Goal: Navigation & Orientation: Understand site structure

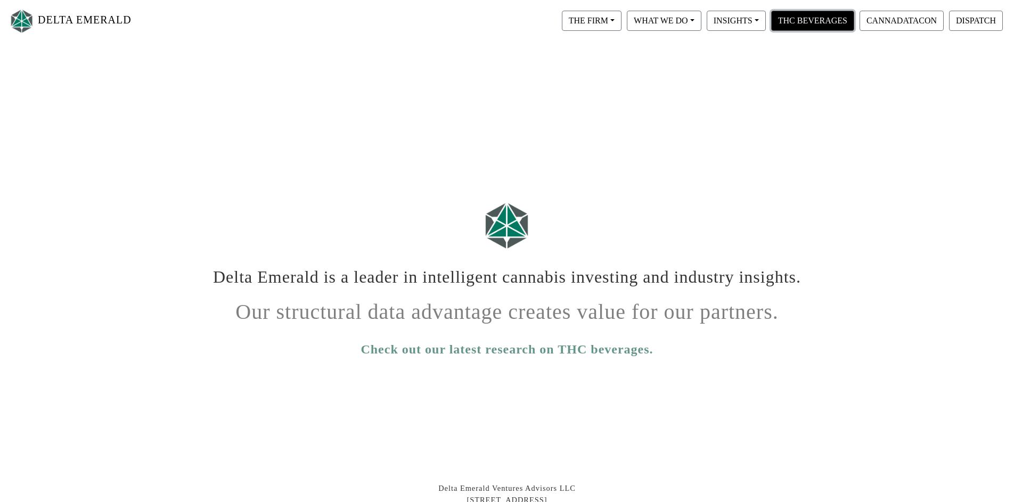
click at [824, 24] on button "THC BEVERAGES" at bounding box center [812, 21] width 83 height 20
click at [980, 20] on button "DISPATCH" at bounding box center [976, 21] width 54 height 20
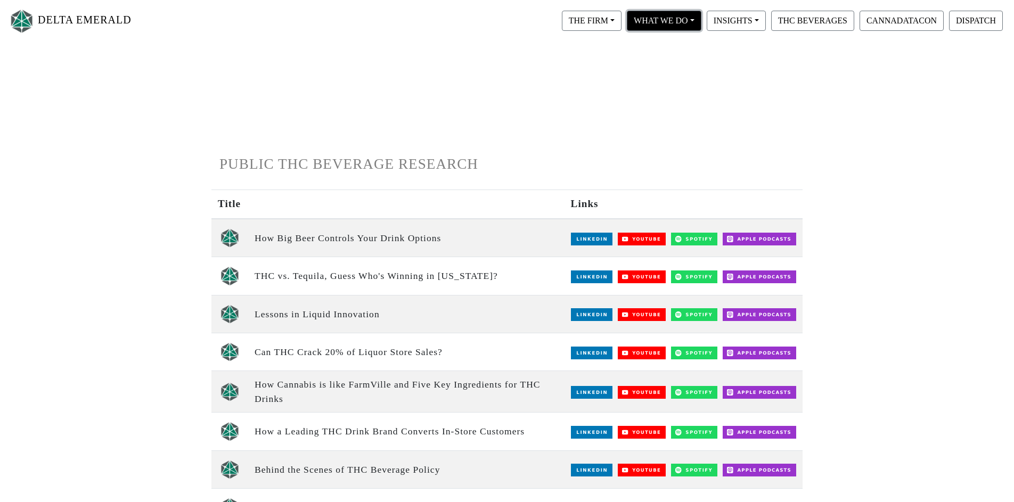
click at [621, 21] on button "WHAT WE DO" at bounding box center [592, 21] width 60 height 20
click at [658, 53] on link "Private Equity" at bounding box center [680, 47] width 110 height 17
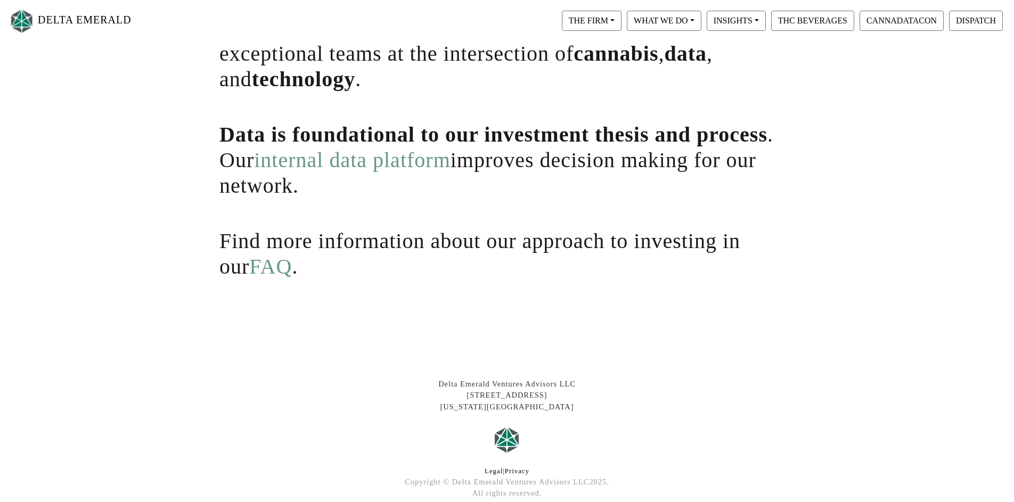
scroll to position [230, 0]
